Goal: Information Seeking & Learning: Learn about a topic

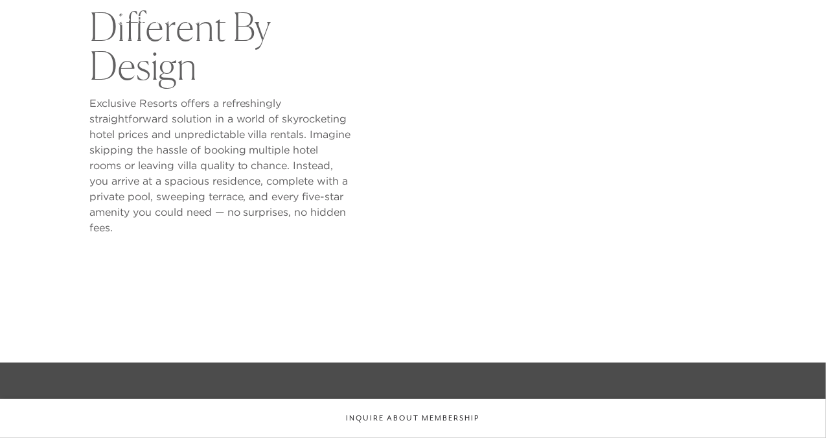
scroll to position [548, 0]
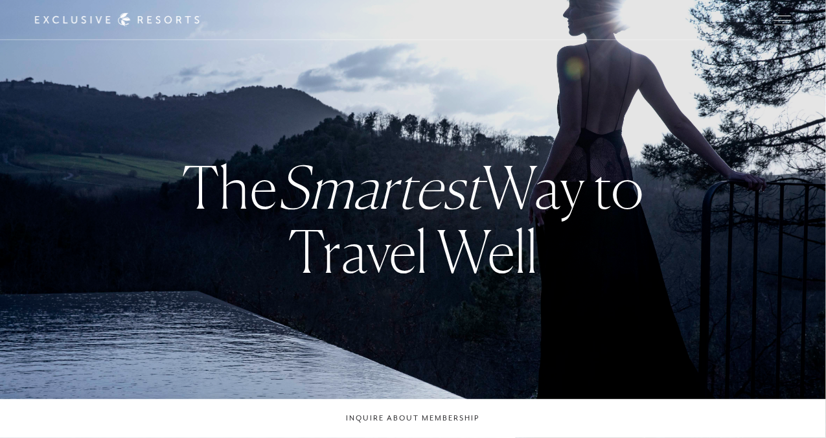
checkbox input "false"
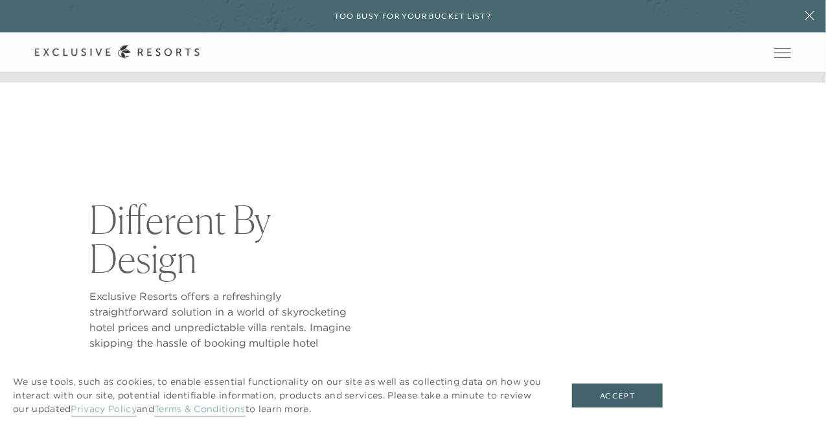
scroll to position [601, 0]
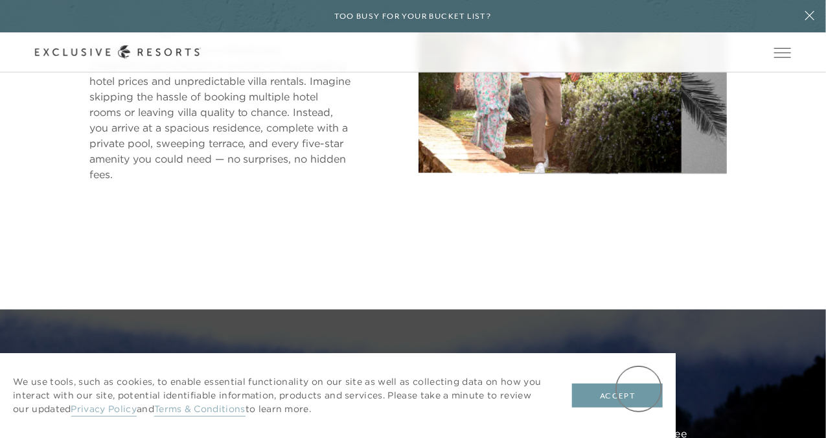
click at [639, 389] on button "Accept" at bounding box center [617, 395] width 91 height 25
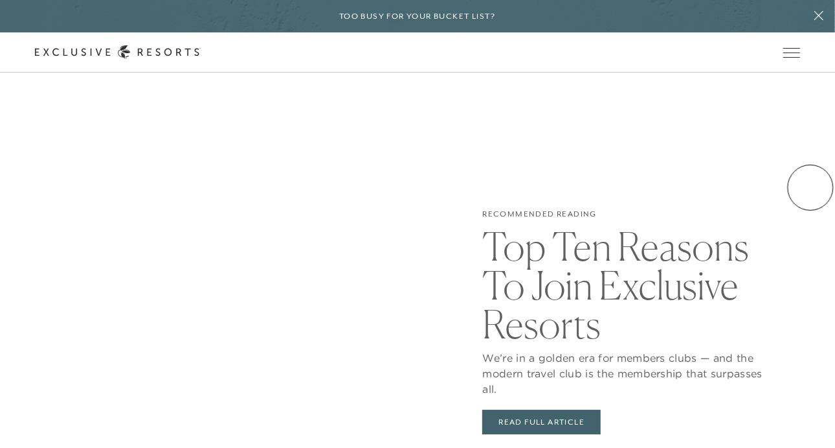
scroll to position [0, 0]
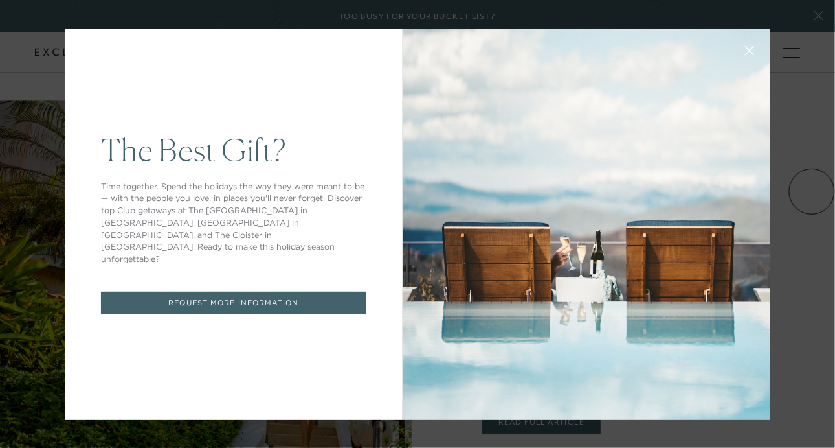
drag, startPoint x: 830, startPoint y: 63, endPoint x: 810, endPoint y: 68, distance: 21.4
click at [745, 47] on icon at bounding box center [750, 50] width 10 height 10
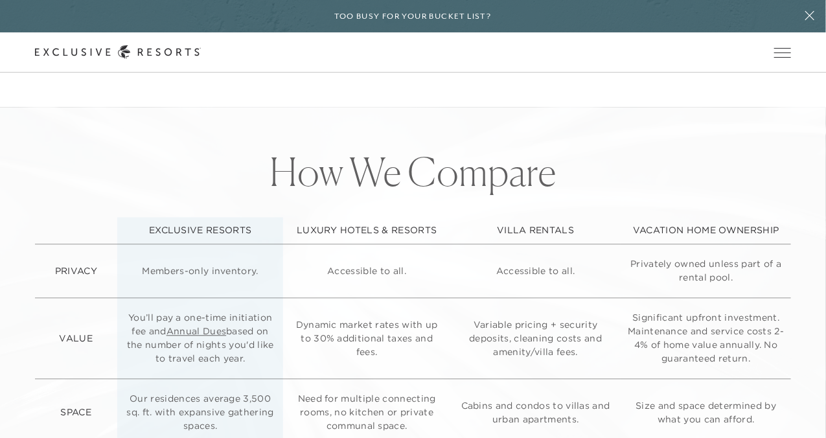
scroll to position [2922, 0]
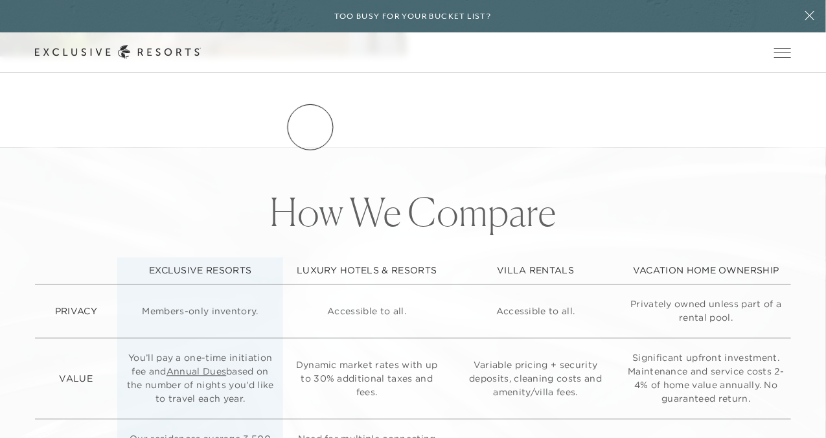
click at [0, 0] on link "Residence Collection" at bounding box center [0, 0] width 0 height 0
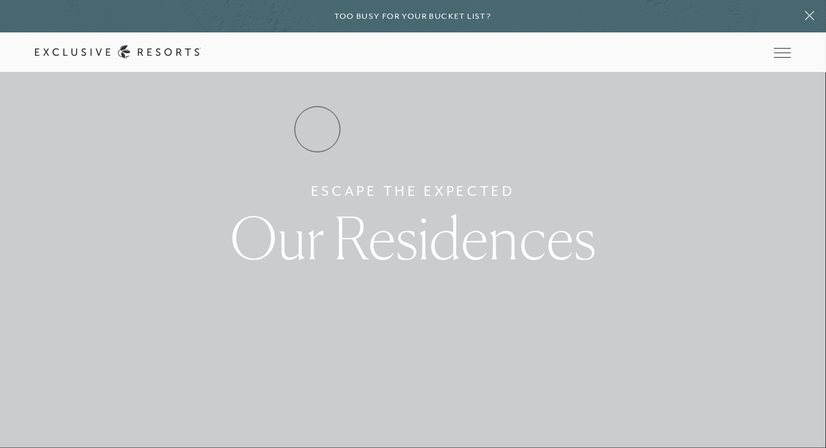
click at [0, 0] on link "Residence Collection" at bounding box center [0, 0] width 0 height 0
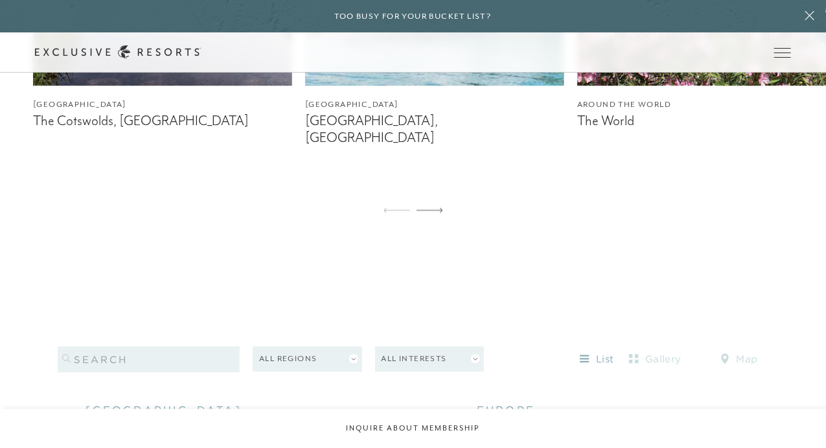
scroll to position [986, 0]
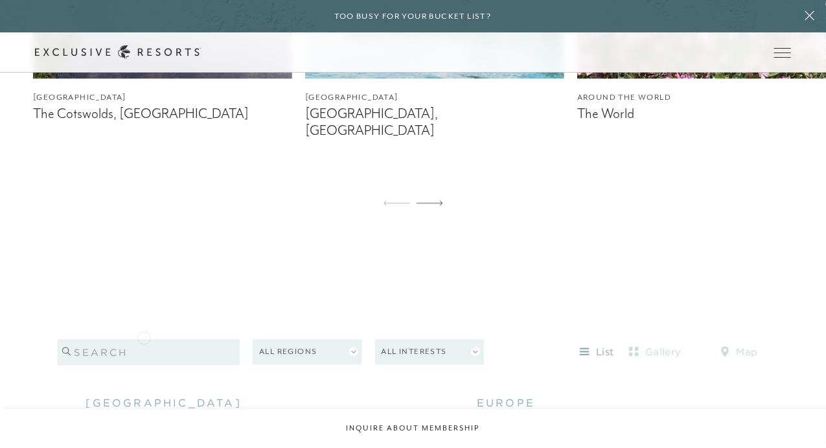
click at [144, 339] on input "search" at bounding box center [149, 352] width 182 height 26
type input "napa valley"
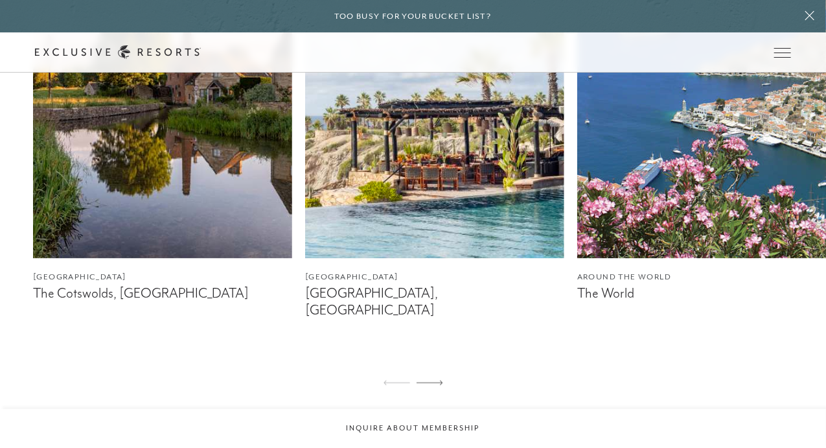
scroll to position [1095, 0]
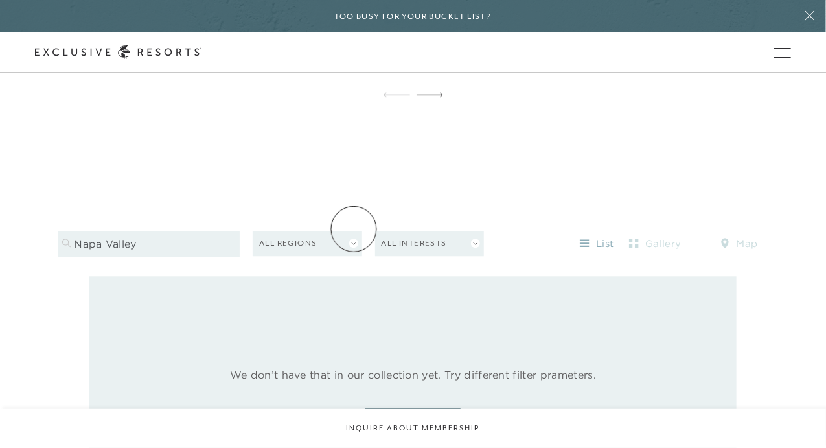
click at [354, 231] on button "All Regions" at bounding box center [307, 243] width 109 height 25
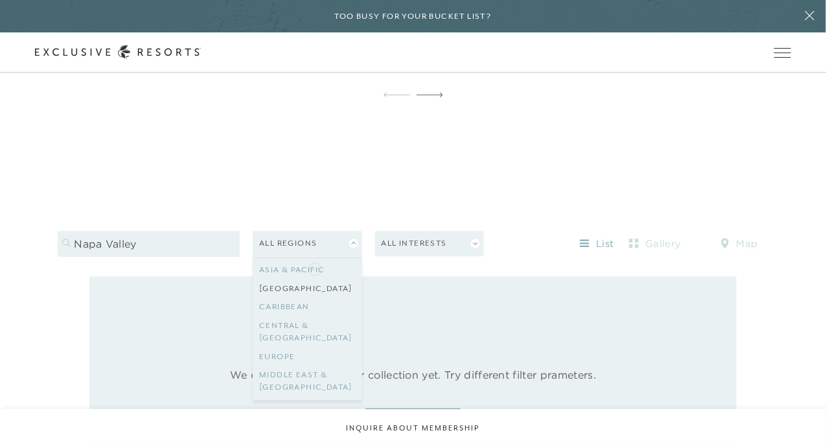
click at [315, 279] on link "[GEOGRAPHIC_DATA]" at bounding box center [307, 288] width 97 height 19
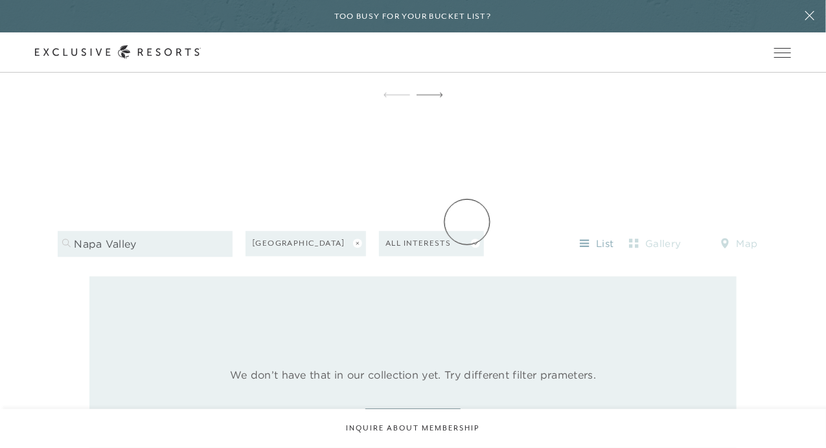
click at [467, 231] on button "All Interests" at bounding box center [431, 243] width 105 height 25
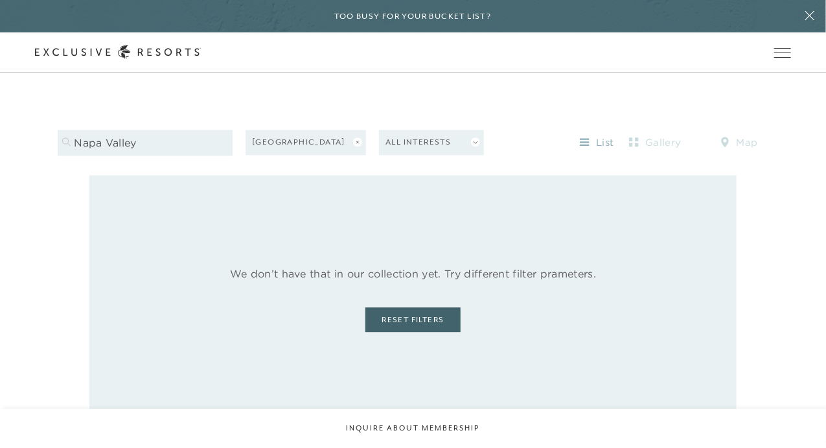
scroll to position [1203, 0]
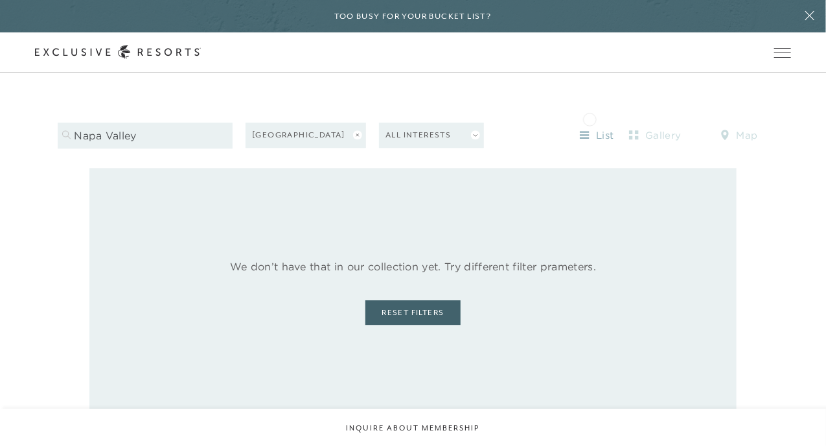
click at [589, 130] on icon at bounding box center [585, 135] width 10 height 10
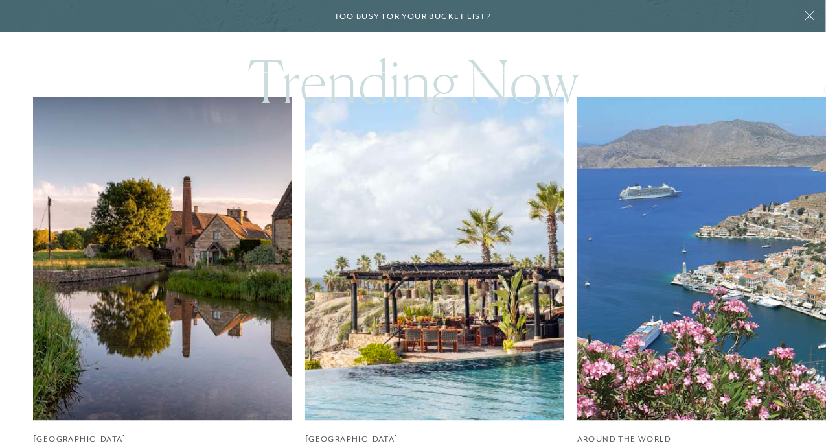
scroll to position [0, 0]
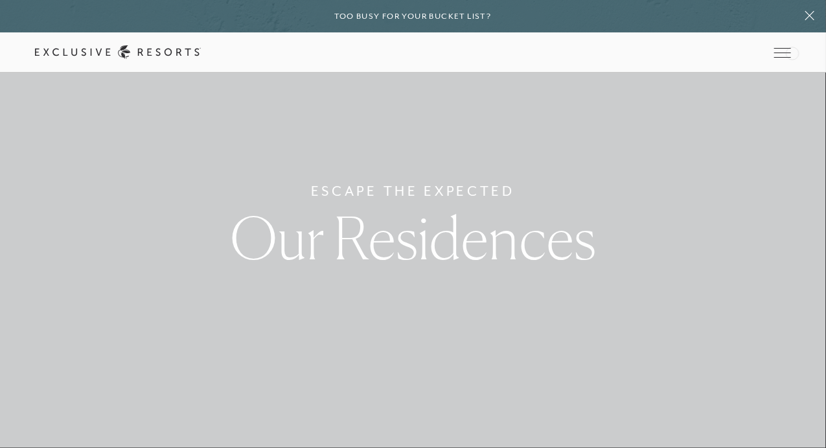
click at [792, 52] on div "Schedule a Meeting Get Started Visit home page Member Login Schedule a Meeting …" at bounding box center [413, 52] width 826 height 40
click at [0, 0] on icon at bounding box center [0, 0] width 0 height 0
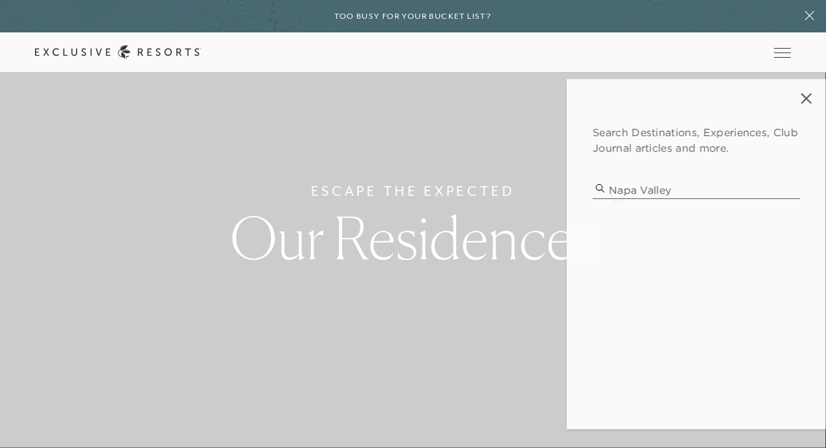
type input "napa valley"
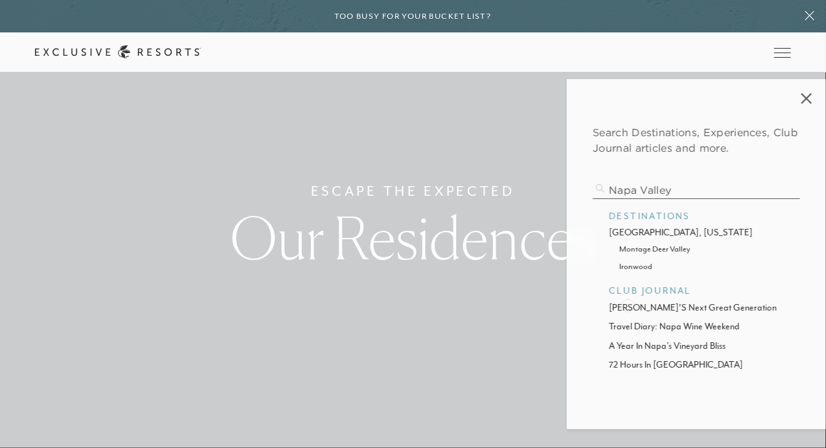
click at [628, 304] on p "[PERSON_NAME]'s next great generation" at bounding box center [696, 308] width 175 height 14
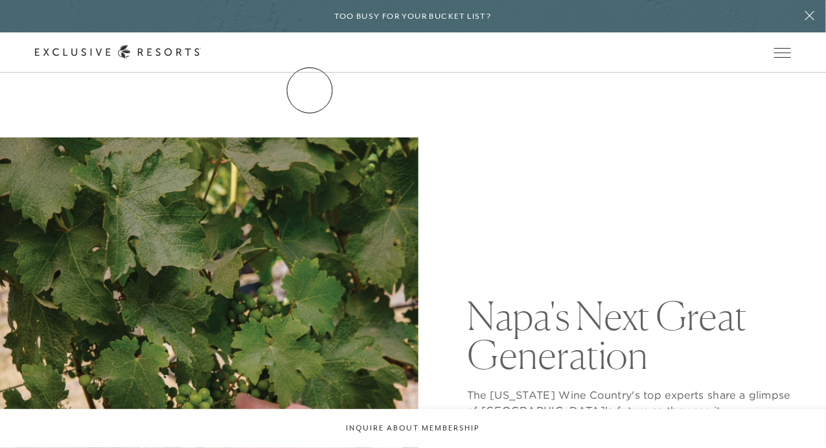
click at [0, 0] on link "The Collection" at bounding box center [0, 0] width 0 height 0
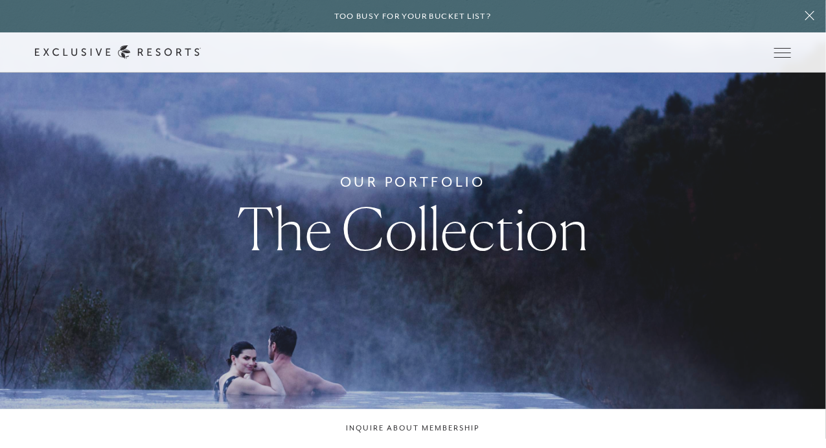
scroll to position [9, 0]
click at [0, 0] on link "The Collection" at bounding box center [0, 0] width 0 height 0
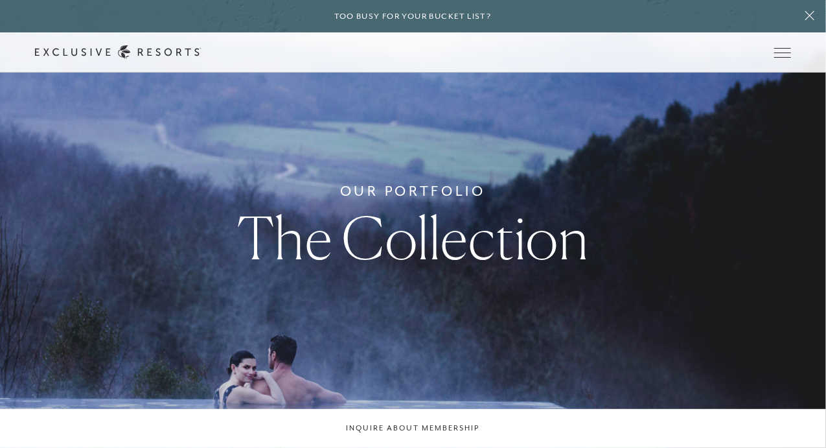
click at [0, 0] on link "Residence Collection" at bounding box center [0, 0] width 0 height 0
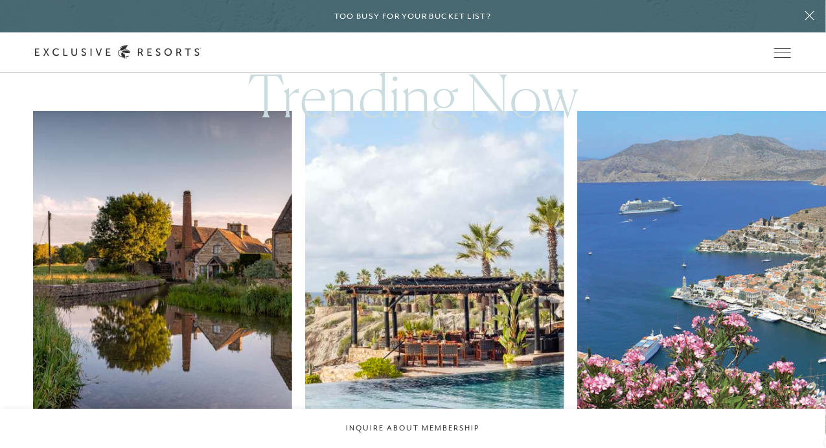
scroll to position [682, 0]
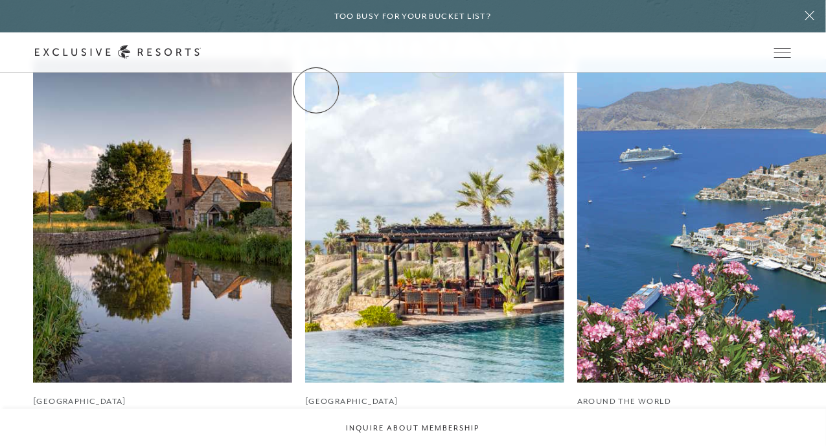
click at [0, 0] on link "Residence Collection" at bounding box center [0, 0] width 0 height 0
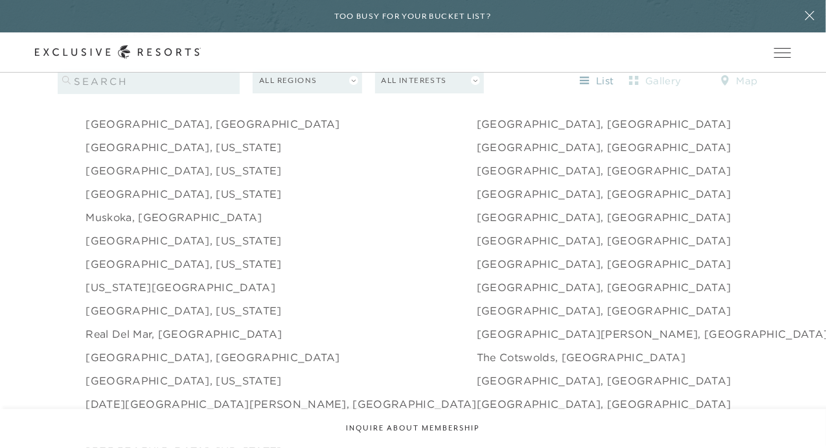
scroll to position [1765, 0]
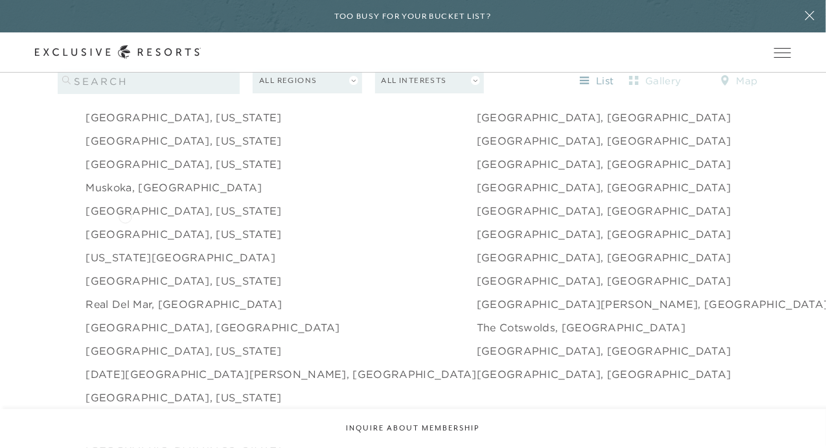
click at [125, 226] on link "[GEOGRAPHIC_DATA], [US_STATE]" at bounding box center [183, 234] width 196 height 16
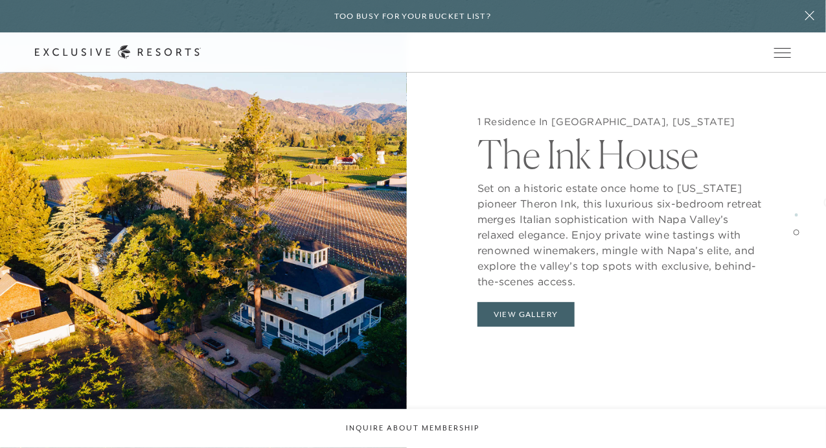
scroll to position [1872, 0]
click at [505, 309] on button "View Gallery" at bounding box center [525, 314] width 97 height 25
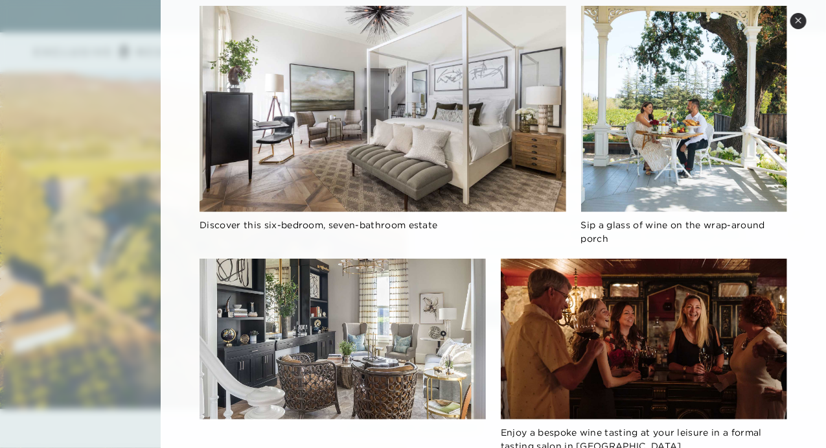
scroll to position [0, 0]
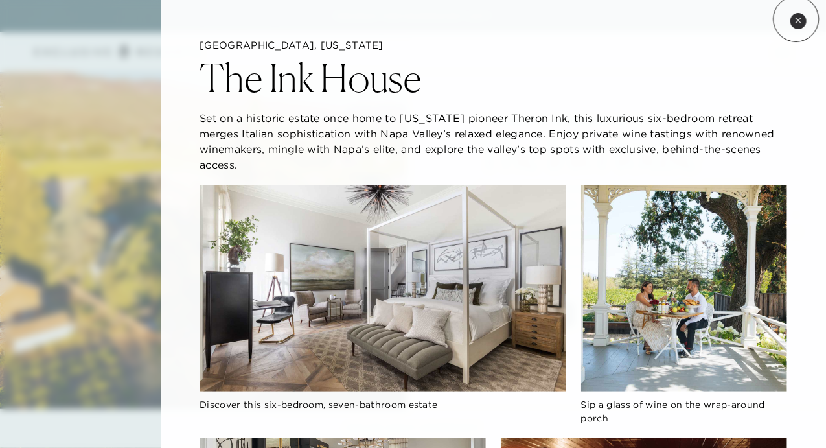
click at [795, 21] on icon at bounding box center [798, 20] width 7 height 7
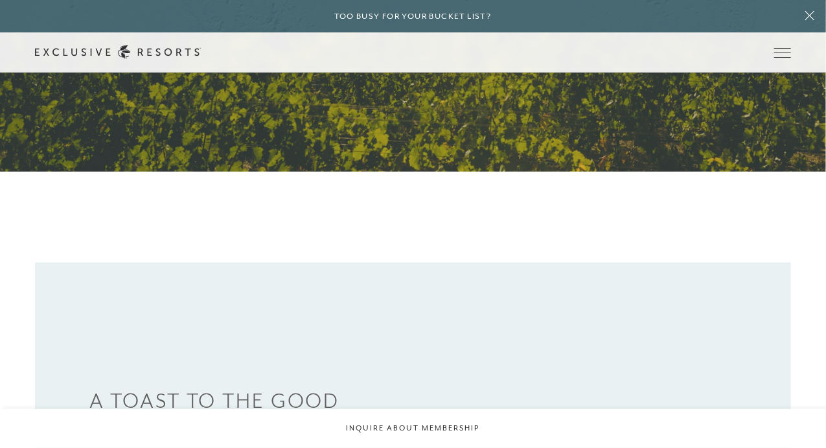
scroll to position [205, 0]
